Goal: Task Accomplishment & Management: Manage account settings

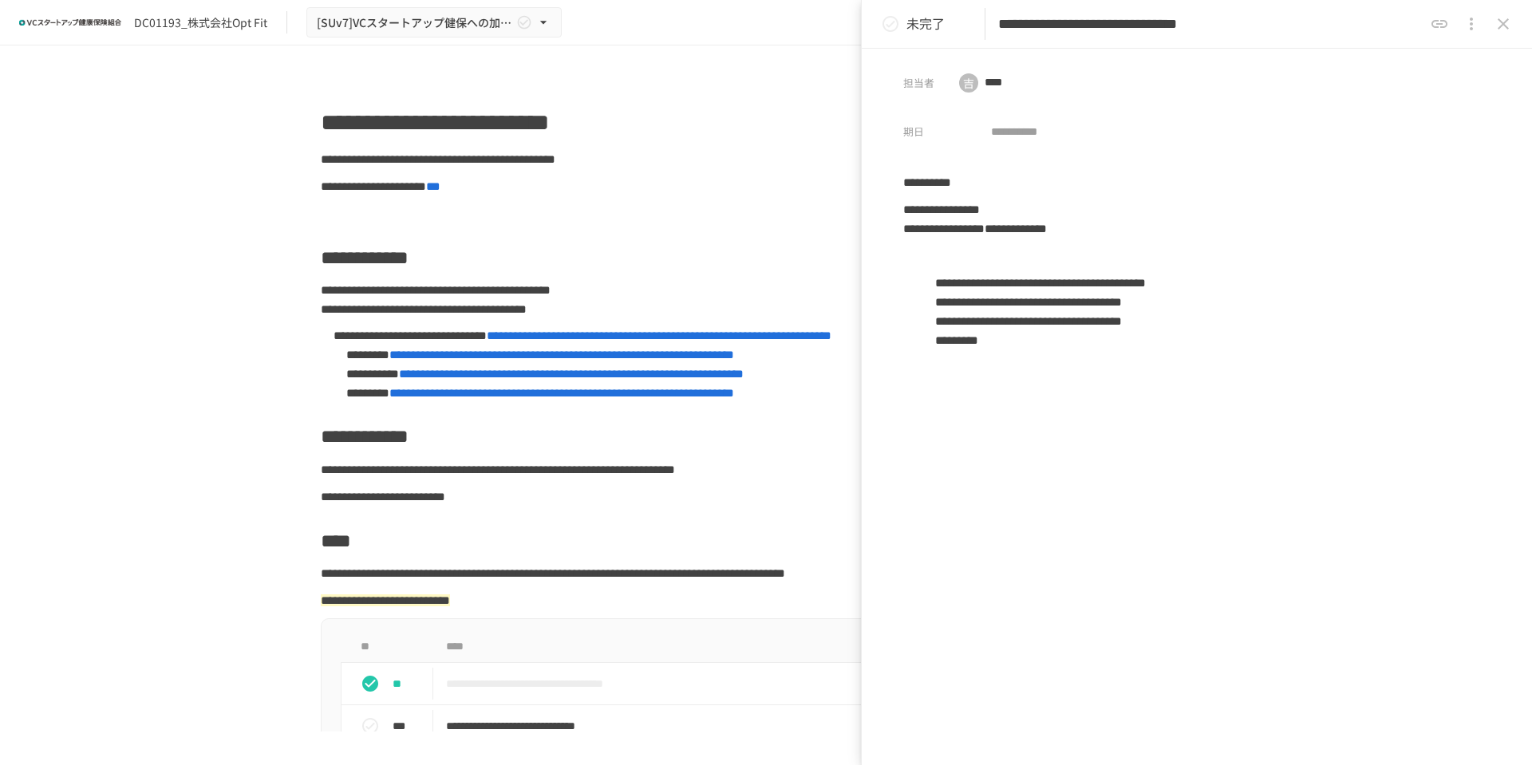
scroll to position [91, 0]
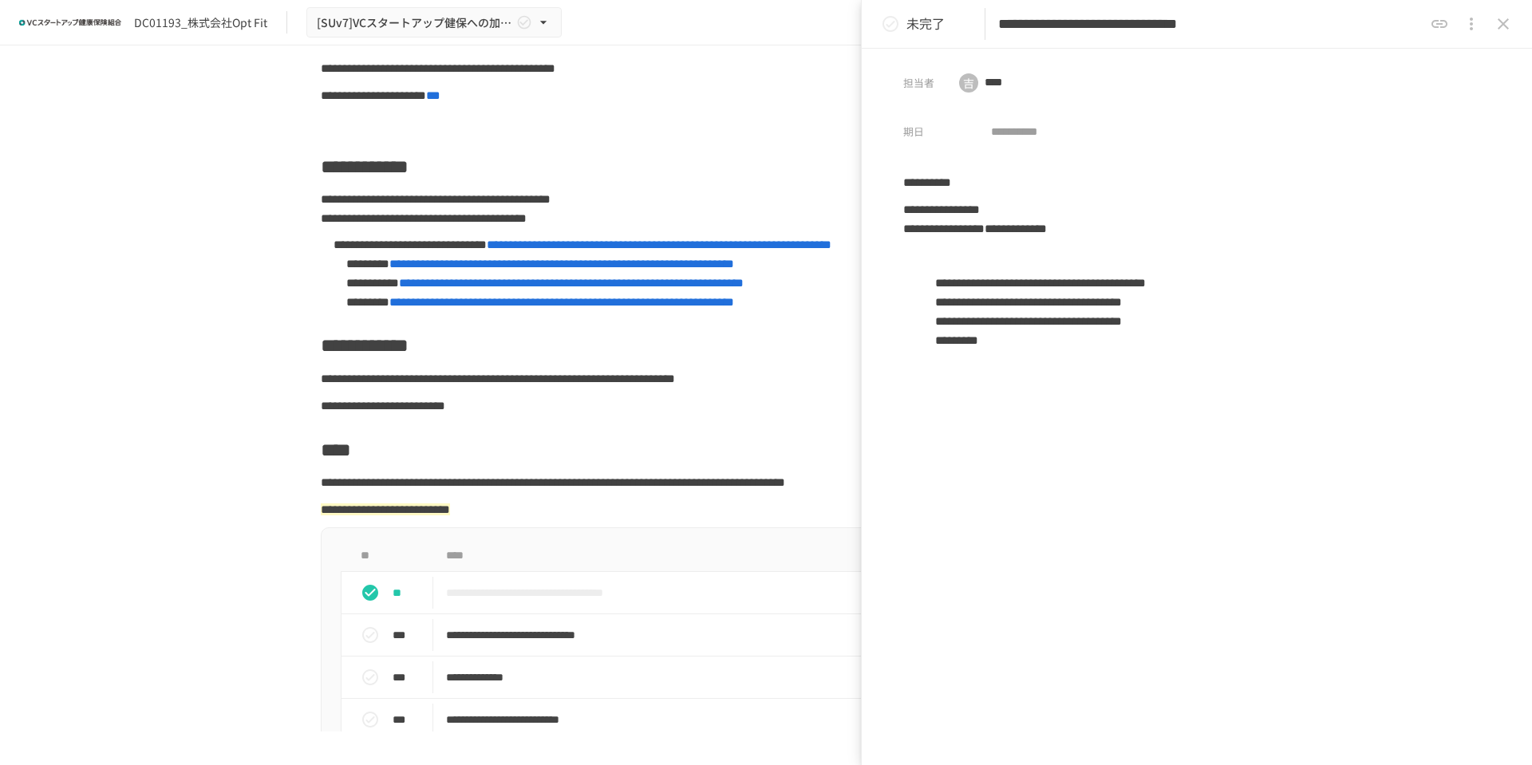
click at [1499, 30] on icon "close drawer" at bounding box center [1503, 23] width 19 height 19
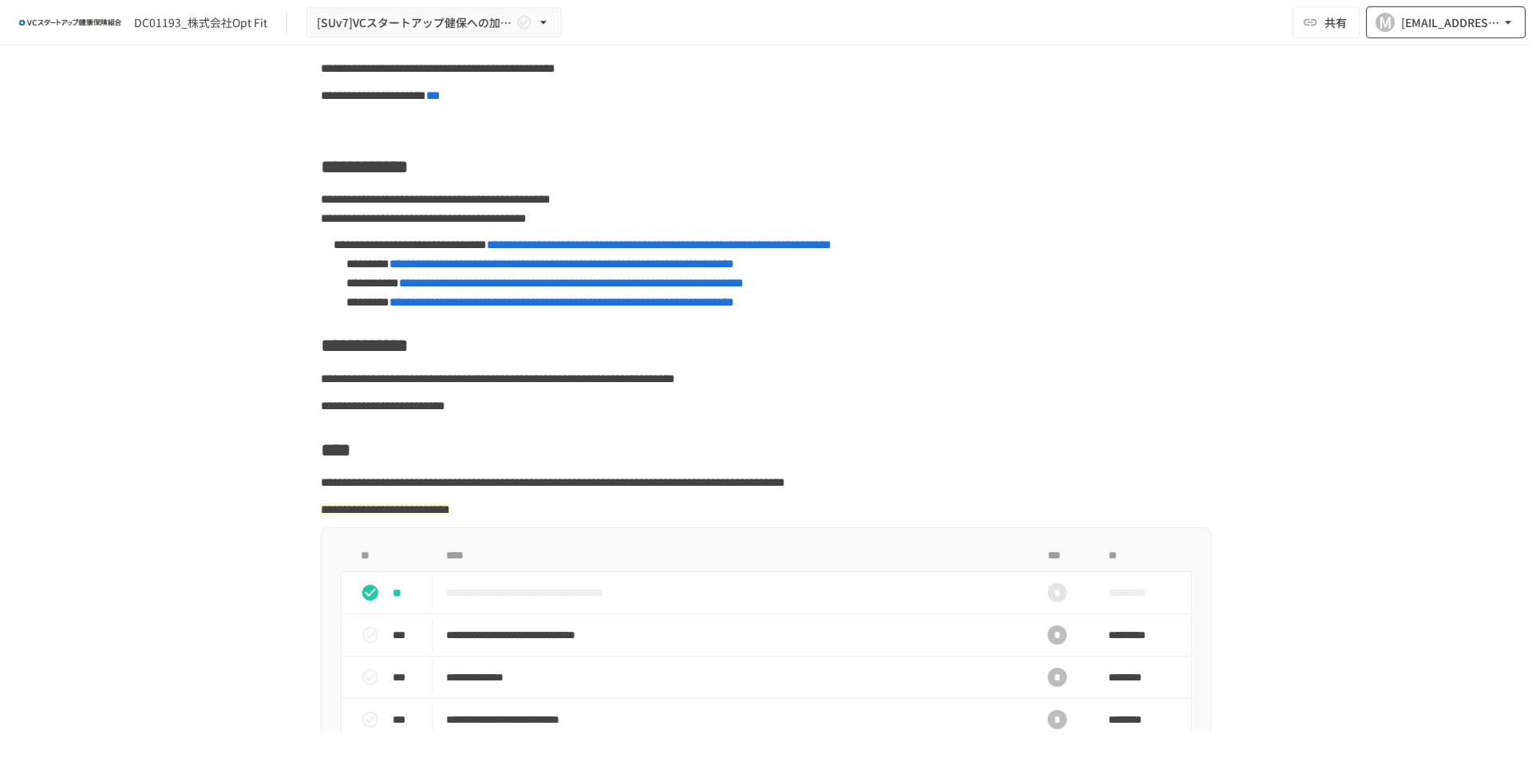
click at [1429, 32] on div "[EMAIL_ADDRESS][DOMAIN_NAME]" at bounding box center [1450, 23] width 99 height 20
click at [1424, 53] on li "組織設定" at bounding box center [1442, 59] width 152 height 29
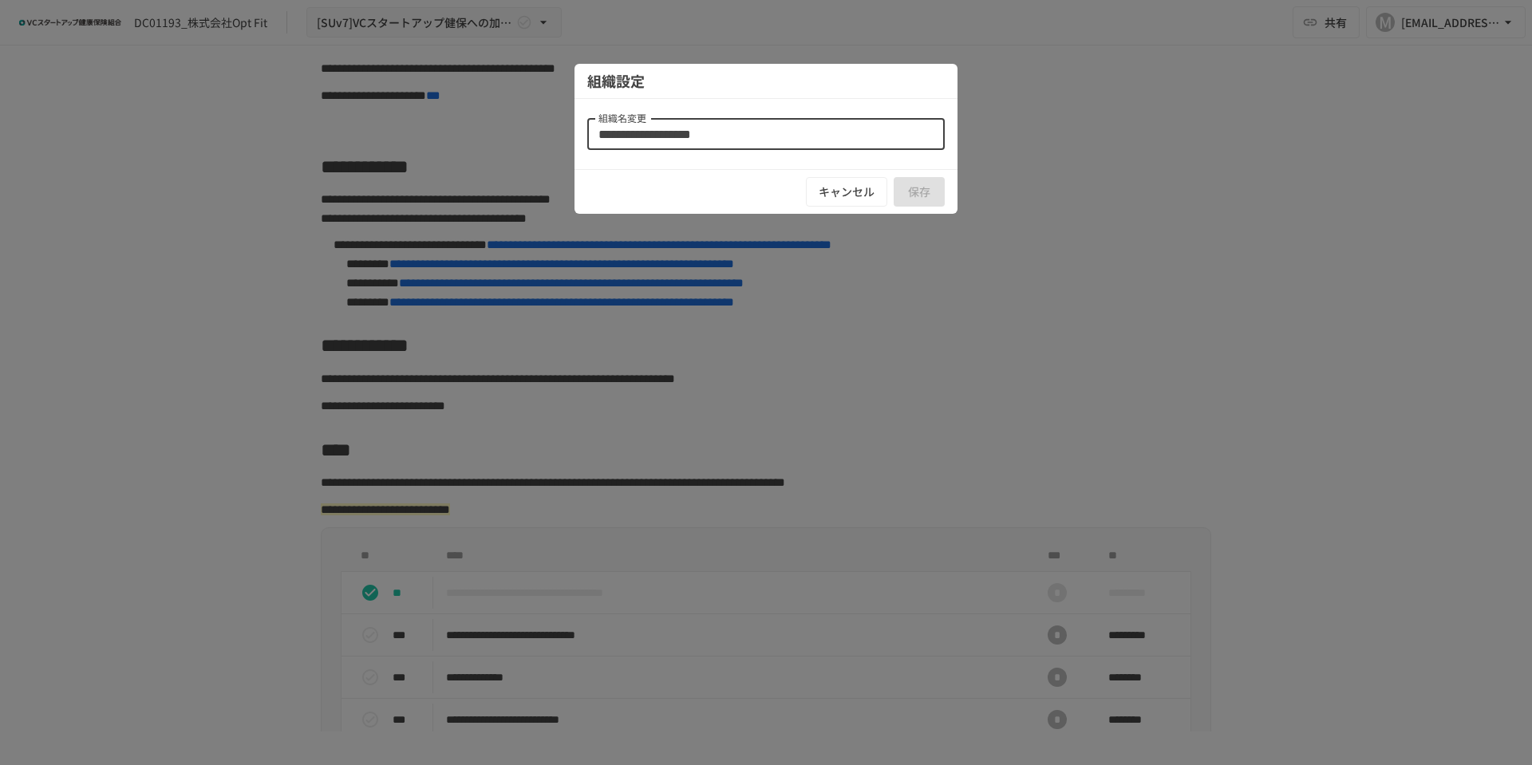
click at [855, 131] on input "**********" at bounding box center [765, 134] width 357 height 32
click at [856, 191] on button "キャンセル" at bounding box center [846, 192] width 81 height 30
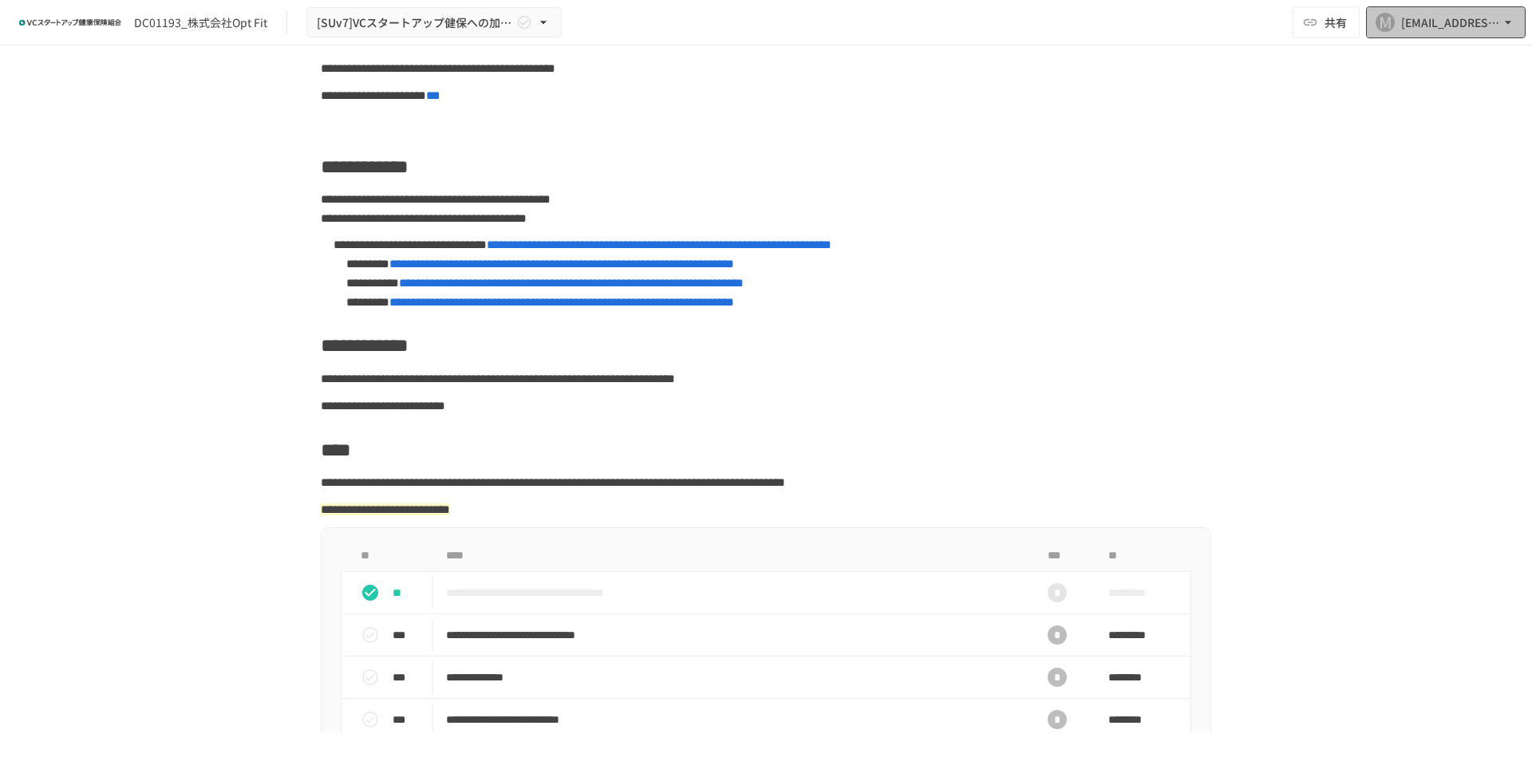
click at [1444, 33] on button "M [PERSON_NAME][EMAIL_ADDRESS][DOMAIN_NAME]" at bounding box center [1446, 22] width 160 height 32
click at [1097, 101] on div at bounding box center [766, 382] width 1532 height 765
